Goal: Task Accomplishment & Management: Manage account settings

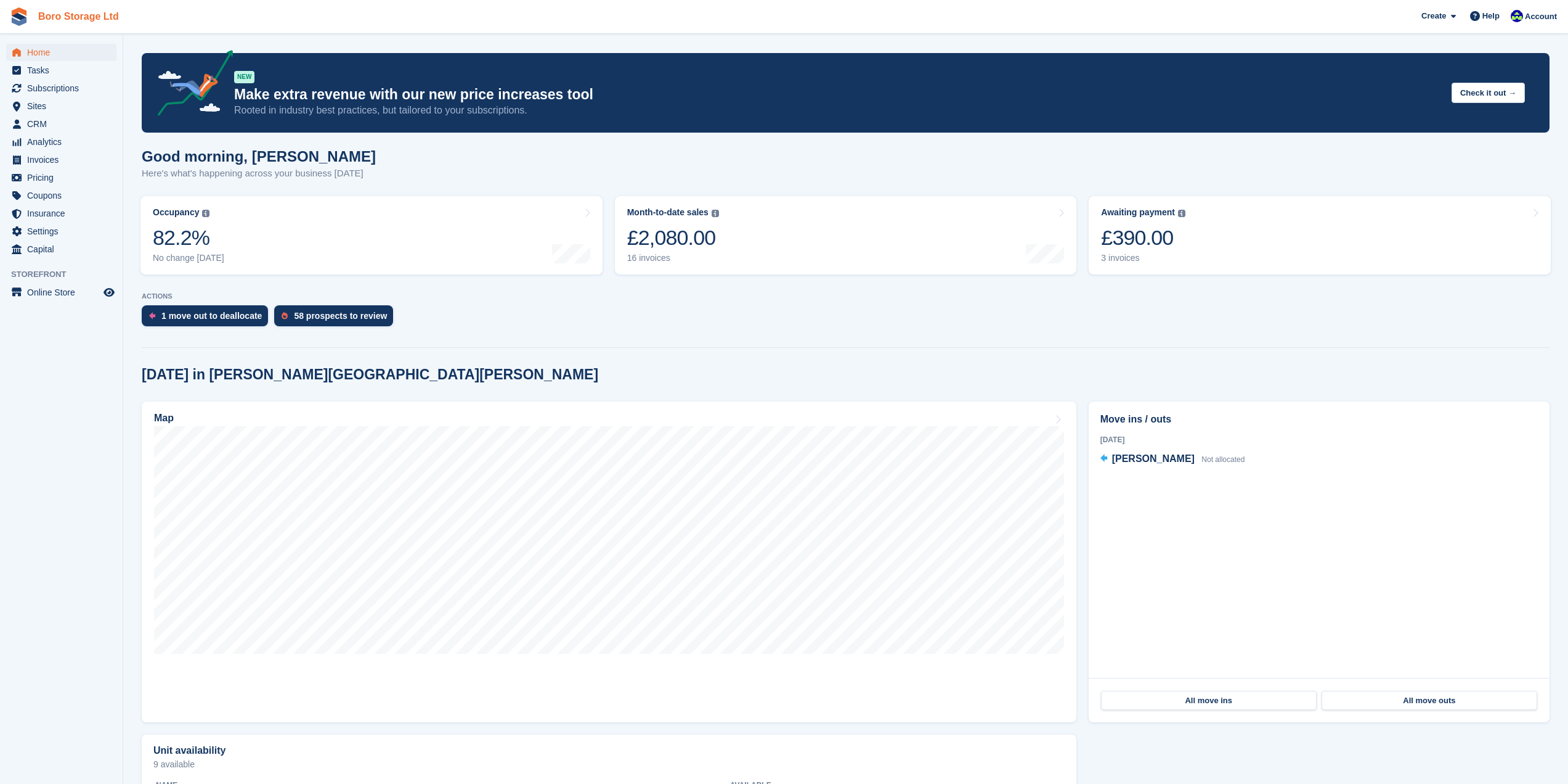
click at [70, 20] on link "Boro Storage Ltd" at bounding box center [78, 16] width 91 height 20
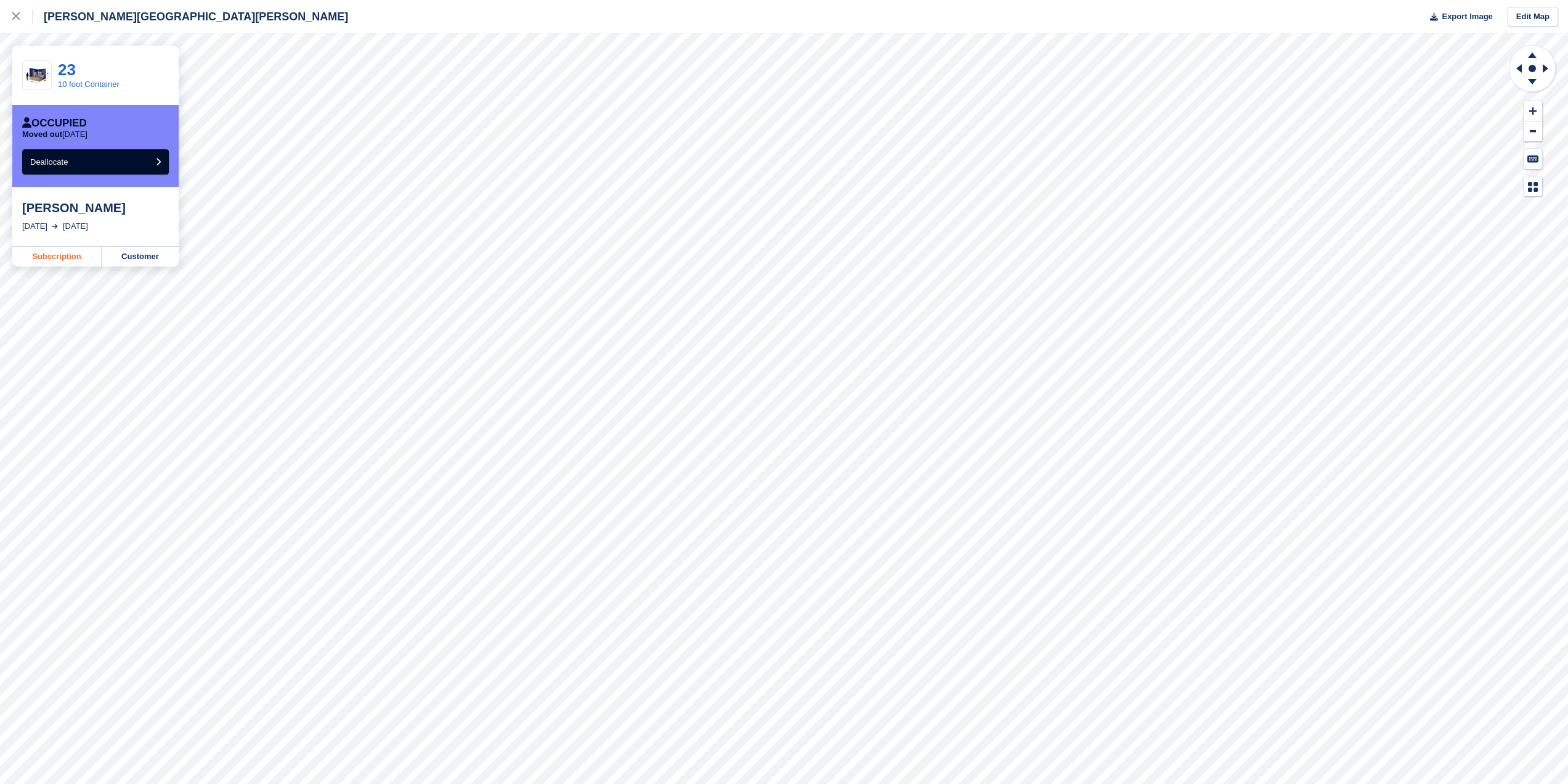
click at [61, 256] on link "Subscription" at bounding box center [57, 256] width 89 height 20
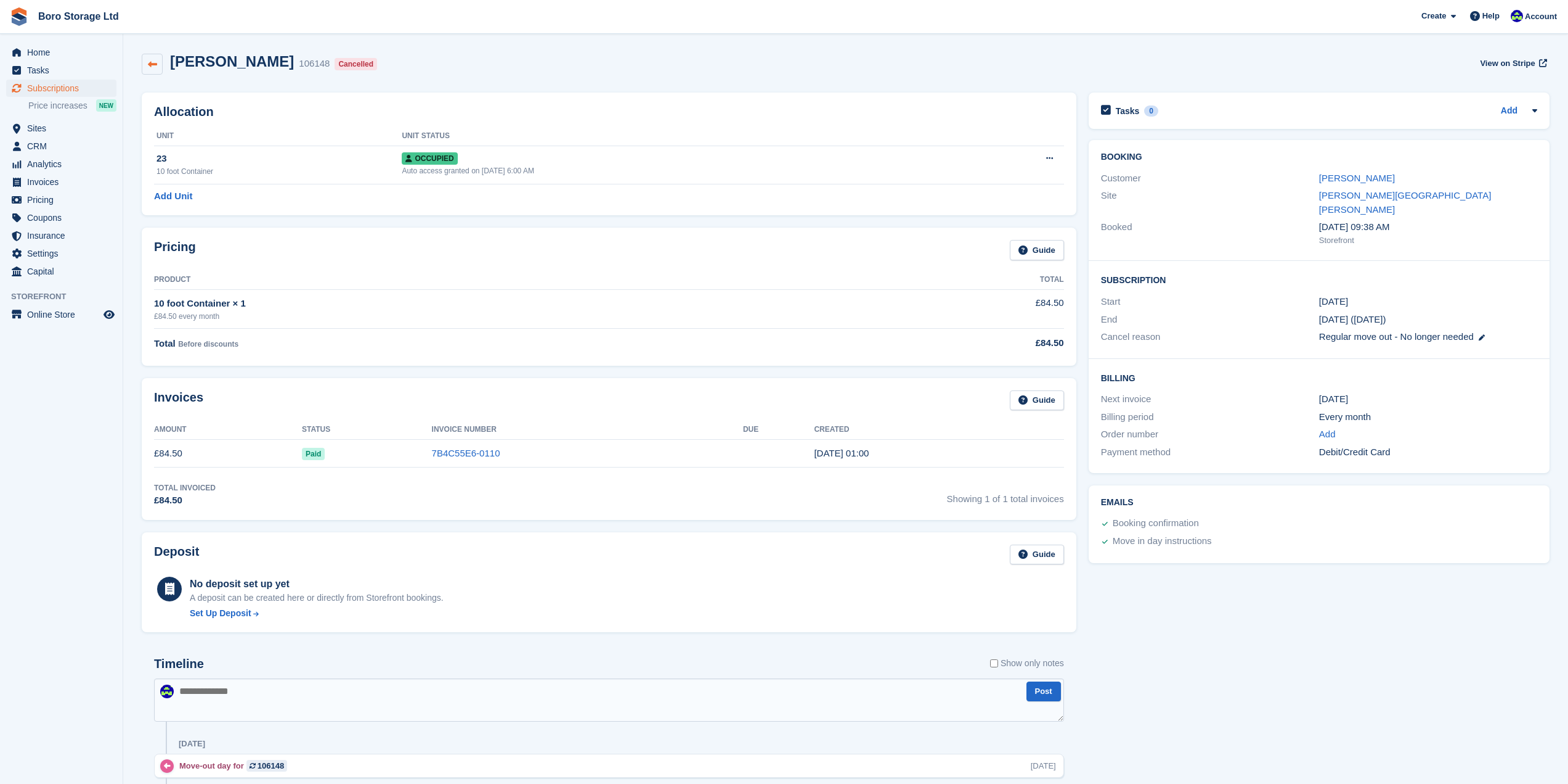
click at [149, 61] on icon at bounding box center [152, 64] width 9 height 9
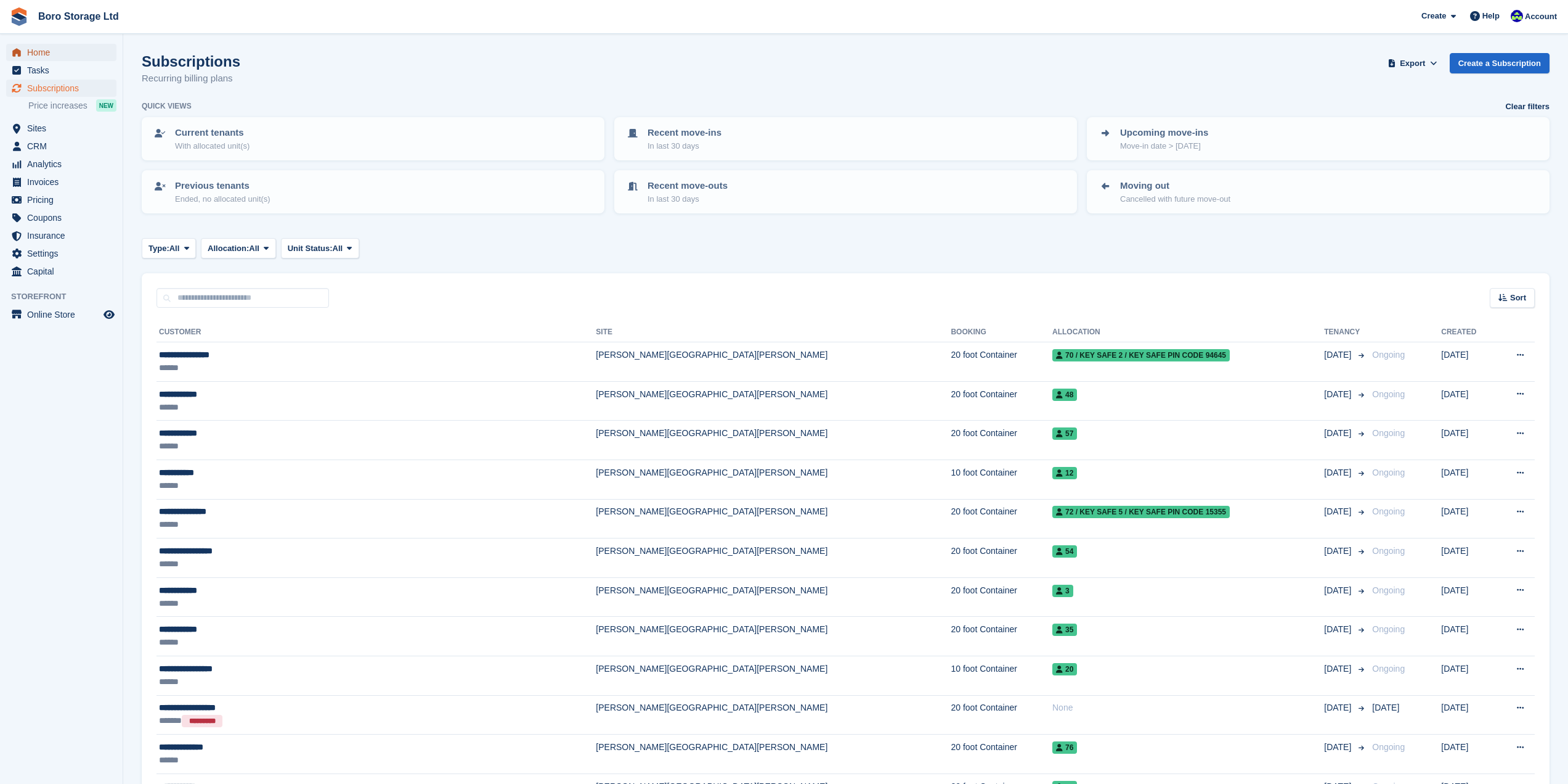
click at [32, 52] on span "Home" at bounding box center [64, 52] width 74 height 17
